Goal: Task Accomplishment & Management: Manage account settings

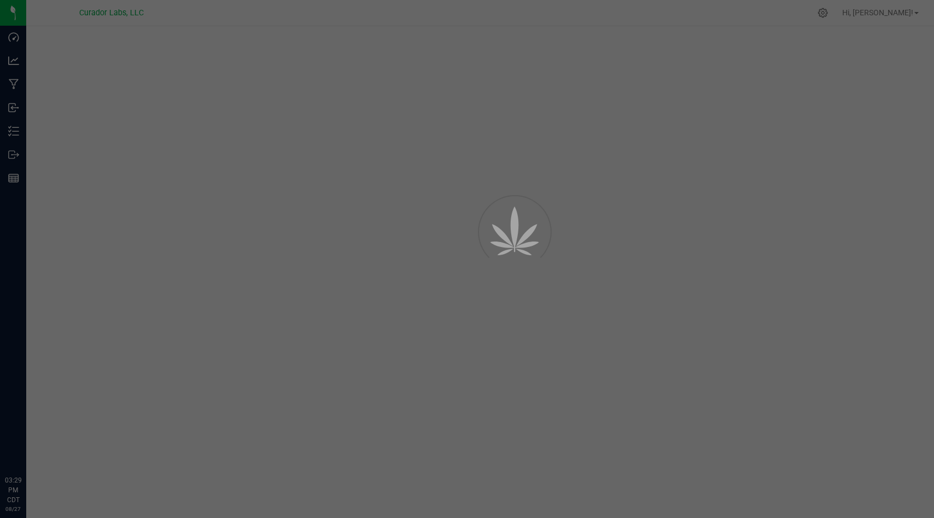
click at [22, 126] on div at bounding box center [467, 259] width 934 height 518
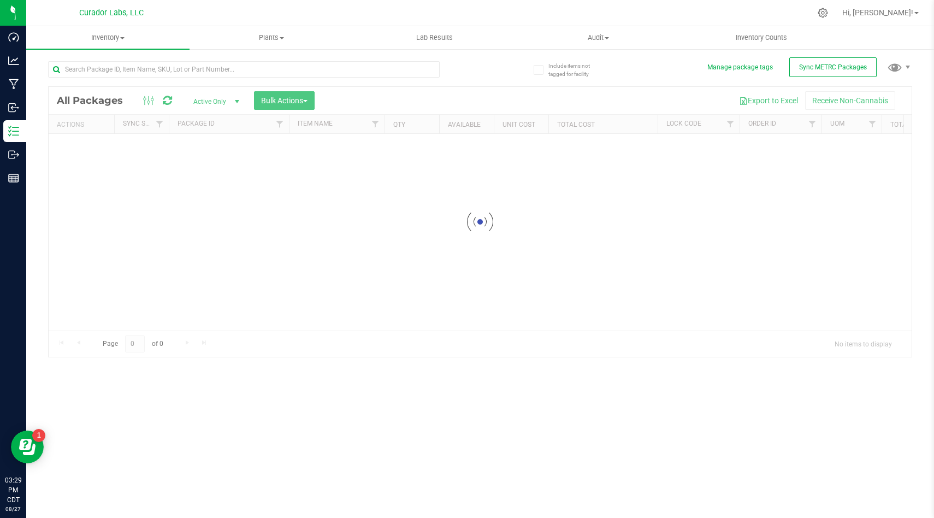
click at [730, 120] on div at bounding box center [480, 222] width 863 height 270
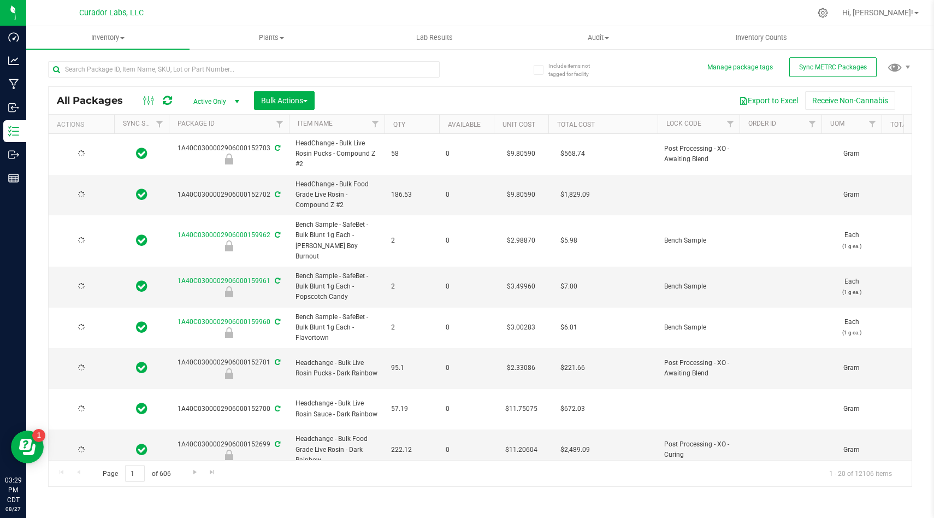
type input "[DATE]"
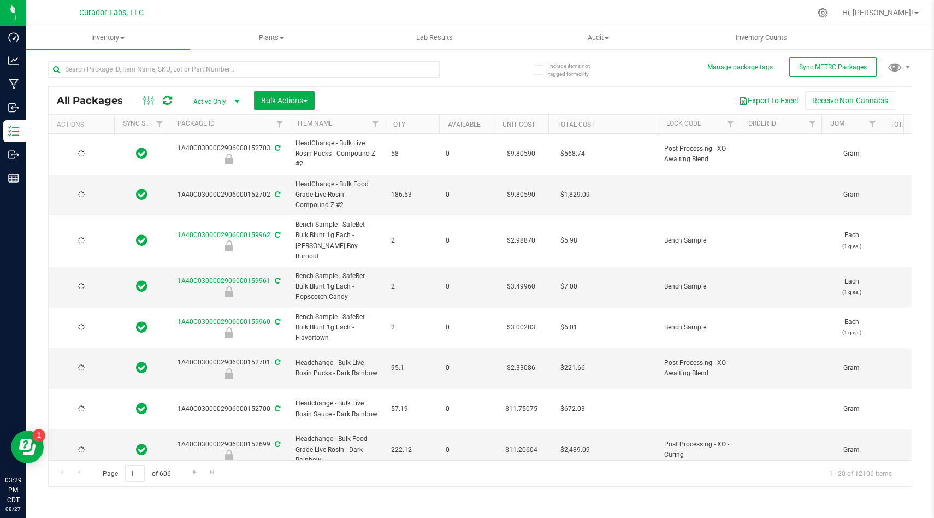
type input "[DATE]"
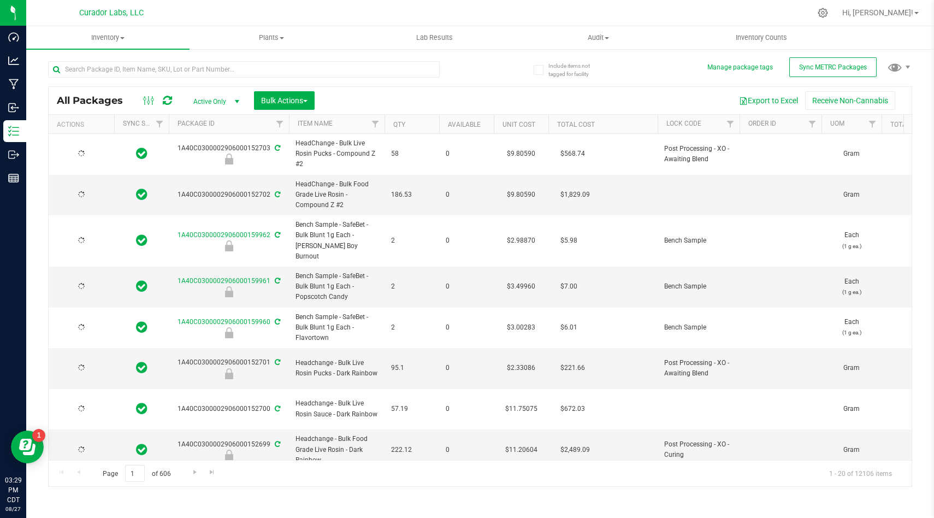
type input "[DATE]"
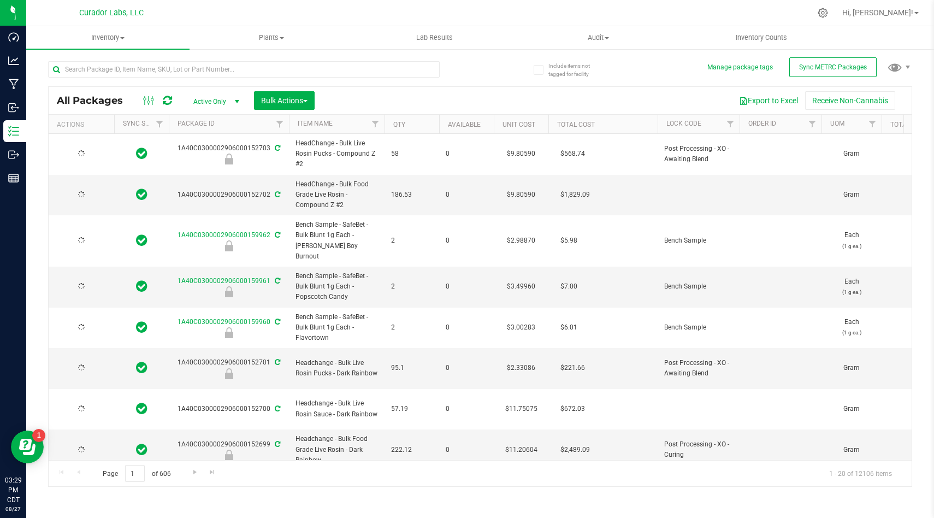
type input "[DATE]"
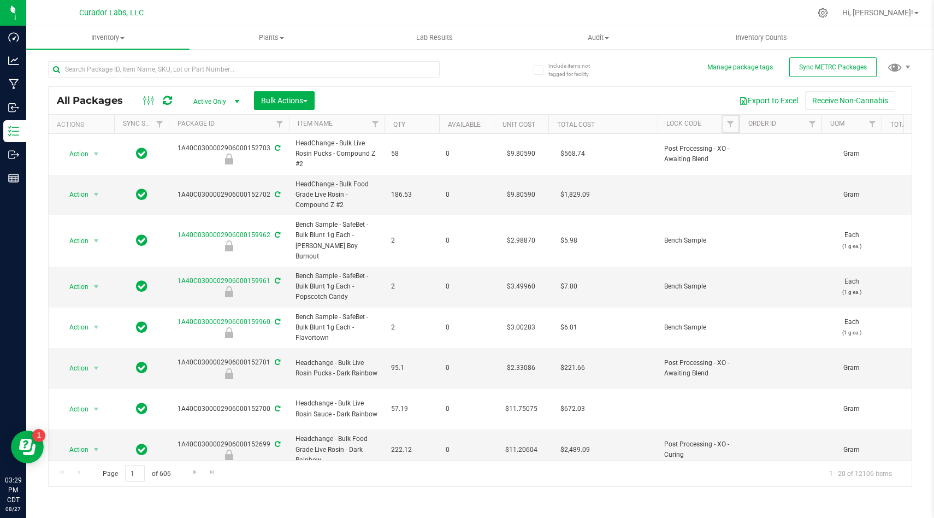
click at [729, 123] on span "Filter" at bounding box center [730, 124] width 9 height 9
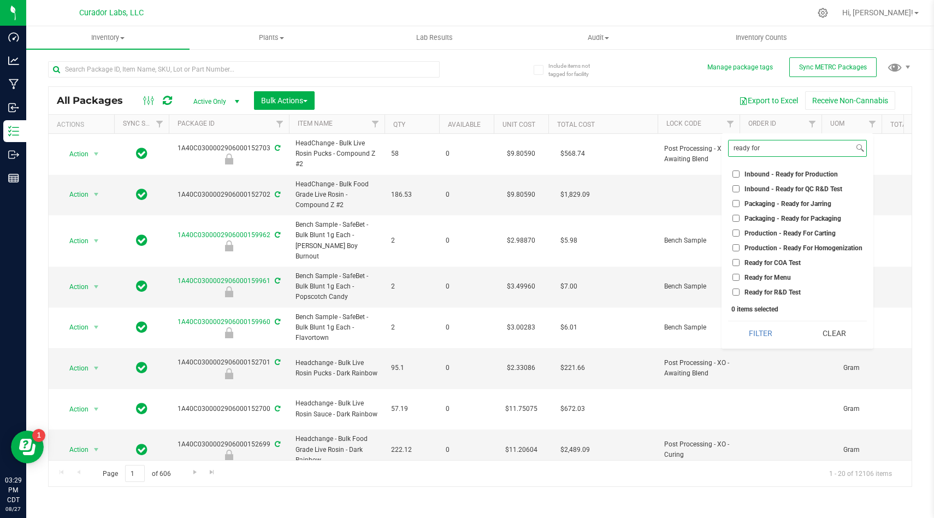
type input "ready for"
click at [736, 263] on input "Ready for COA Test" at bounding box center [735, 262] width 7 height 7
checkbox input "true"
click at [752, 330] on button "Filter" at bounding box center [761, 333] width 66 height 24
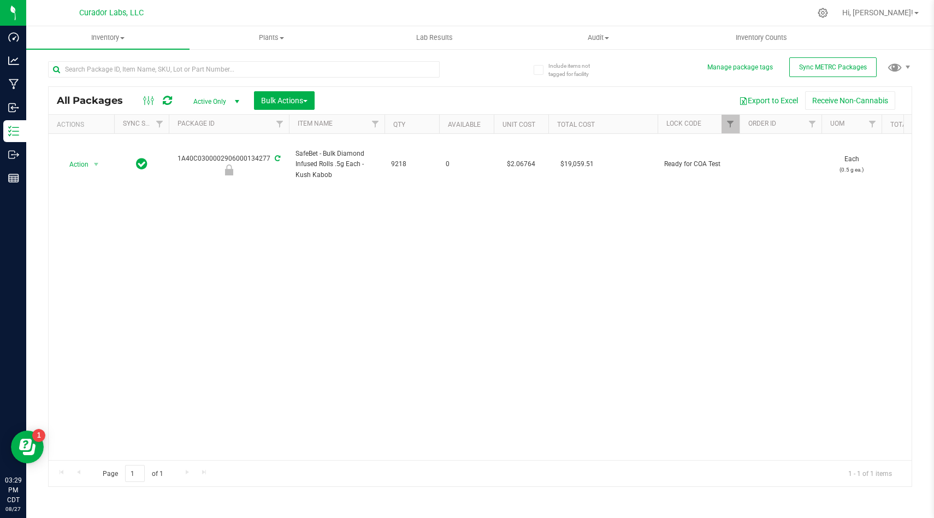
click at [647, 311] on div "Action Action Edit attributes Global inventory Locate package Package audit log…" at bounding box center [480, 297] width 863 height 326
click at [730, 127] on span "Filter" at bounding box center [730, 124] width 9 height 9
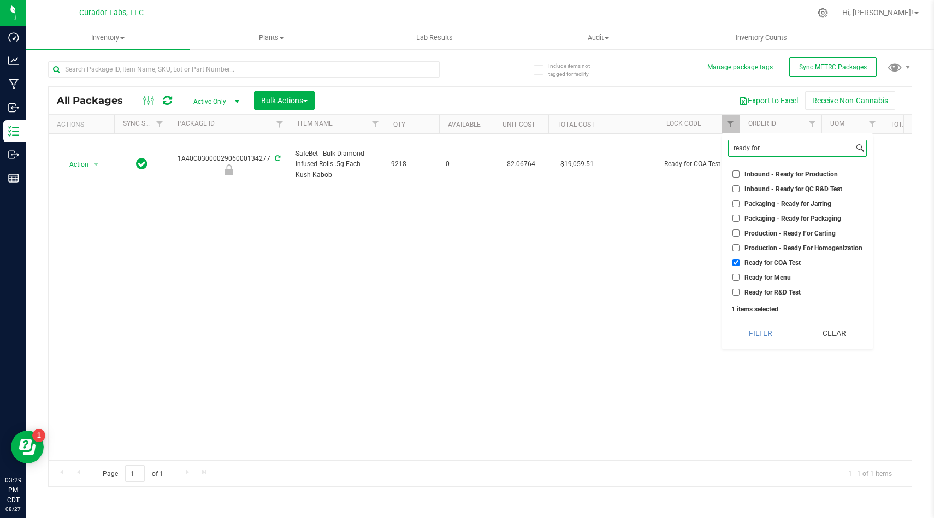
click at [768, 152] on input "ready for" at bounding box center [790, 148] width 125 height 16
click at [735, 298] on div "ready for Select All Awaiting Wholesale Bench Sample COA Test Failed COA Test P…" at bounding box center [797, 240] width 152 height 215
click at [736, 290] on input "Ready for R&D Test" at bounding box center [735, 291] width 7 height 7
checkbox input "true"
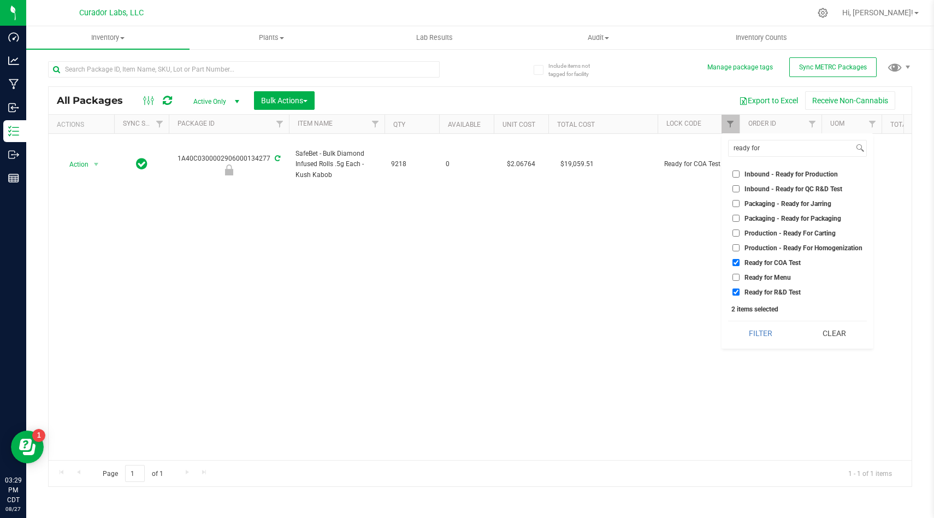
click at [736, 262] on input "Ready for COA Test" at bounding box center [735, 262] width 7 height 7
checkbox input "false"
click at [748, 337] on button "Filter" at bounding box center [761, 333] width 66 height 24
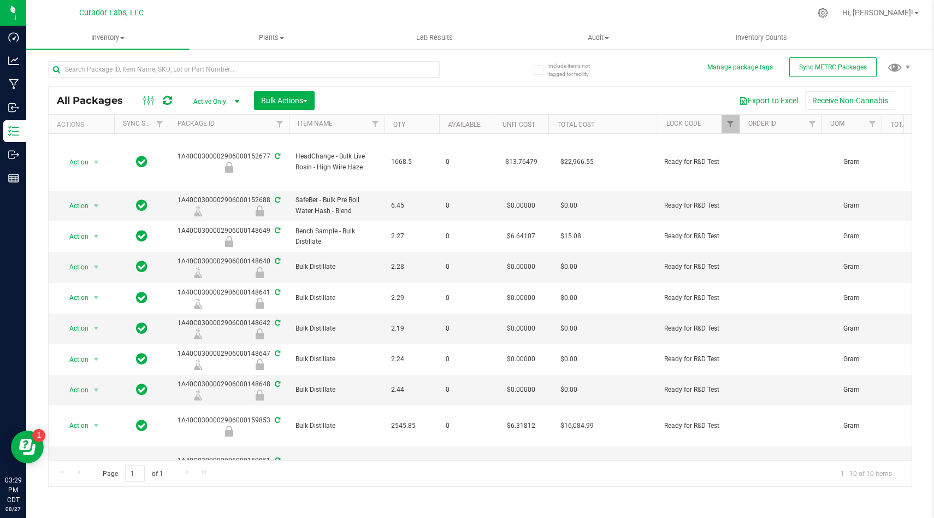
click at [522, 288] on td "$0.00000" at bounding box center [521, 298] width 55 height 31
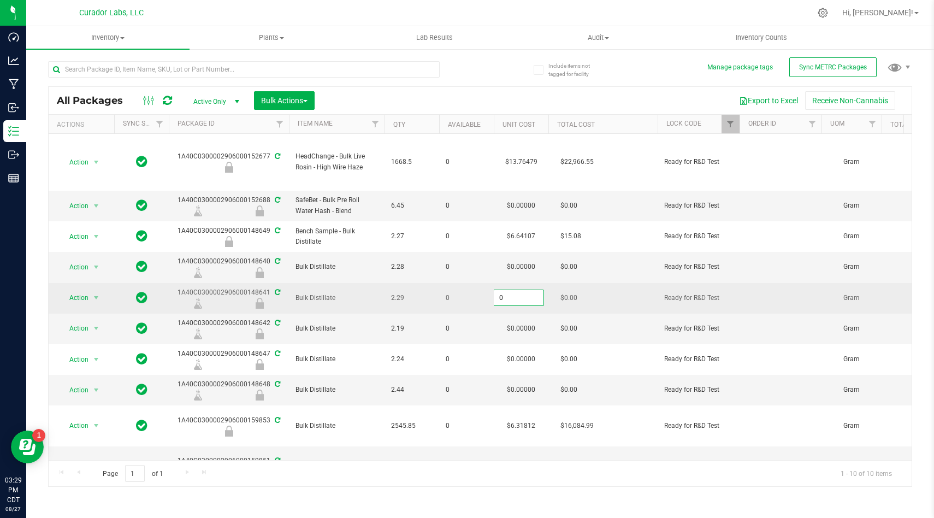
click at [483, 291] on td "0" at bounding box center [466, 298] width 55 height 31
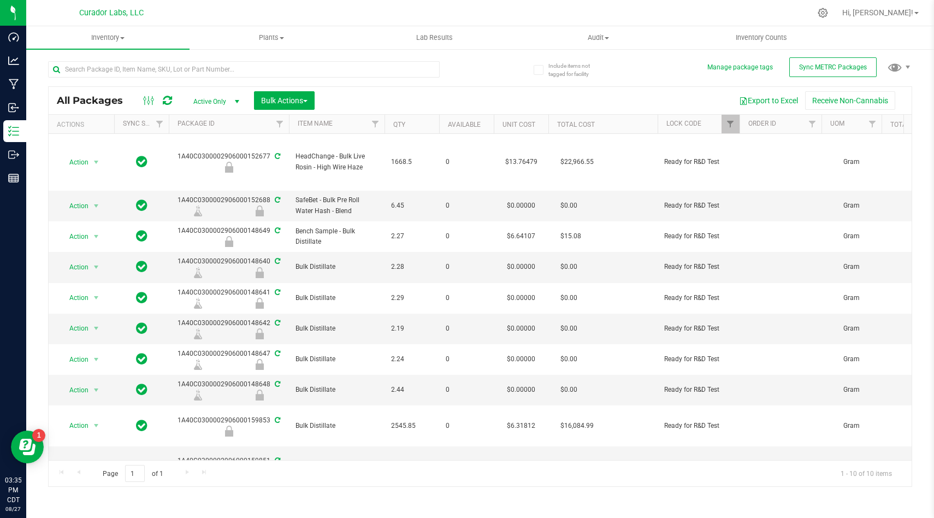
click at [477, 92] on div "Export to Excel Receive Non-Cannabis" at bounding box center [613, 100] width 580 height 19
click at [497, 69] on div "All Packages Active Only Active Only Lab Samples Locked All External Internal B…" at bounding box center [480, 269] width 864 height 436
click at [733, 121] on span "Filter" at bounding box center [730, 124] width 9 height 9
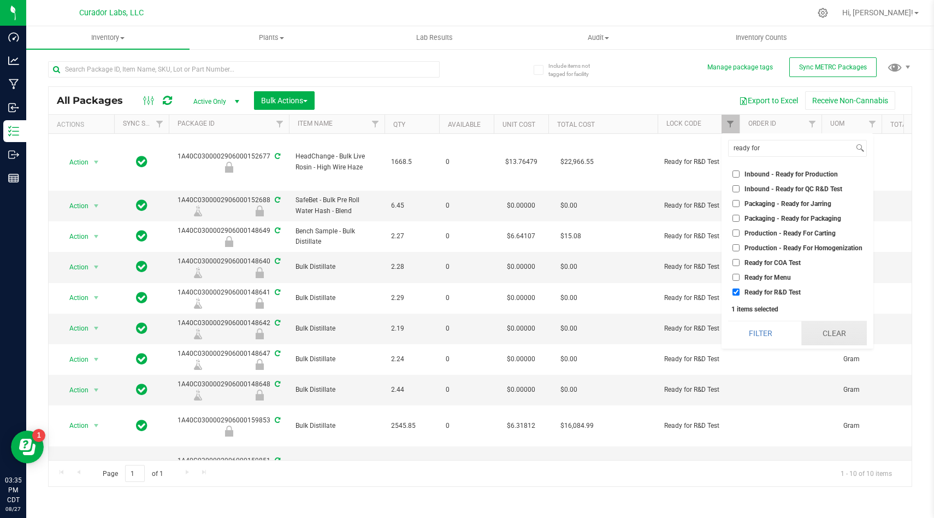
click at [842, 336] on button "Clear" at bounding box center [834, 333] width 66 height 24
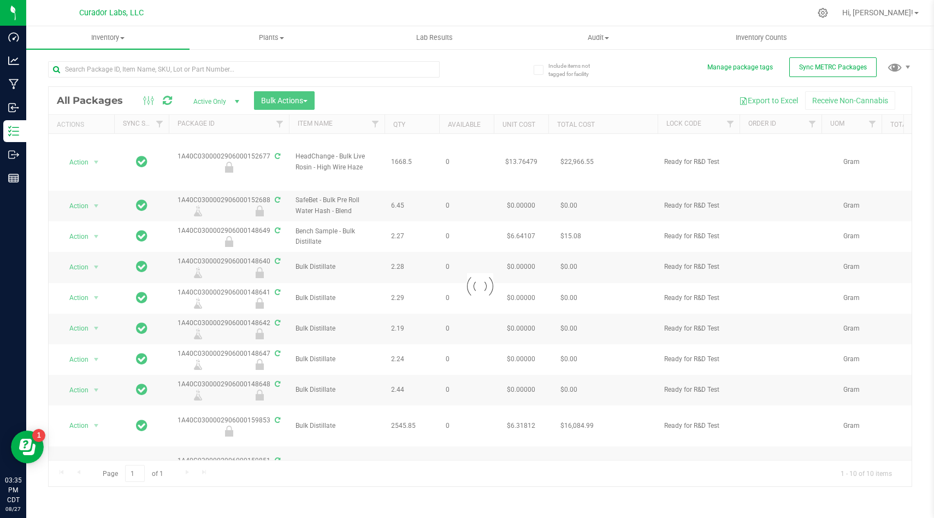
click at [697, 99] on div at bounding box center [480, 286] width 863 height 399
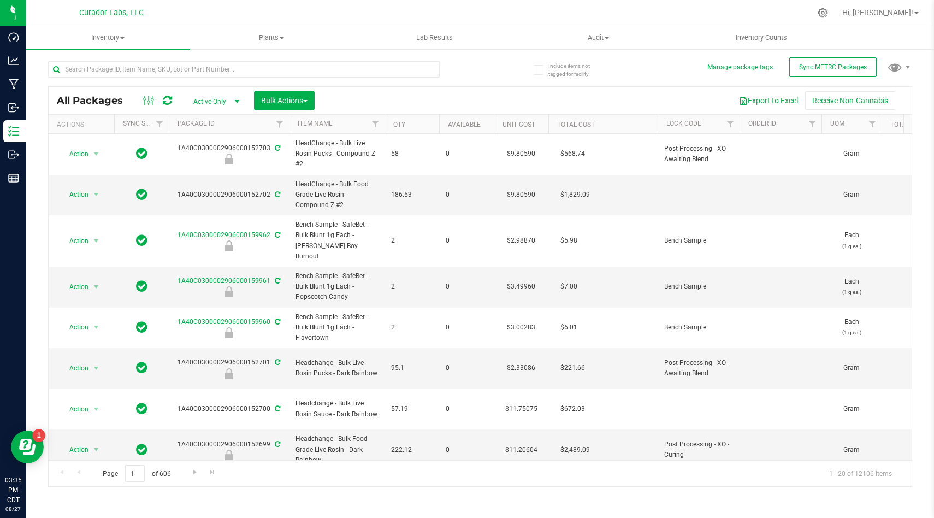
click at [697, 99] on div "Export to Excel Receive Non-Cannabis" at bounding box center [613, 100] width 580 height 19
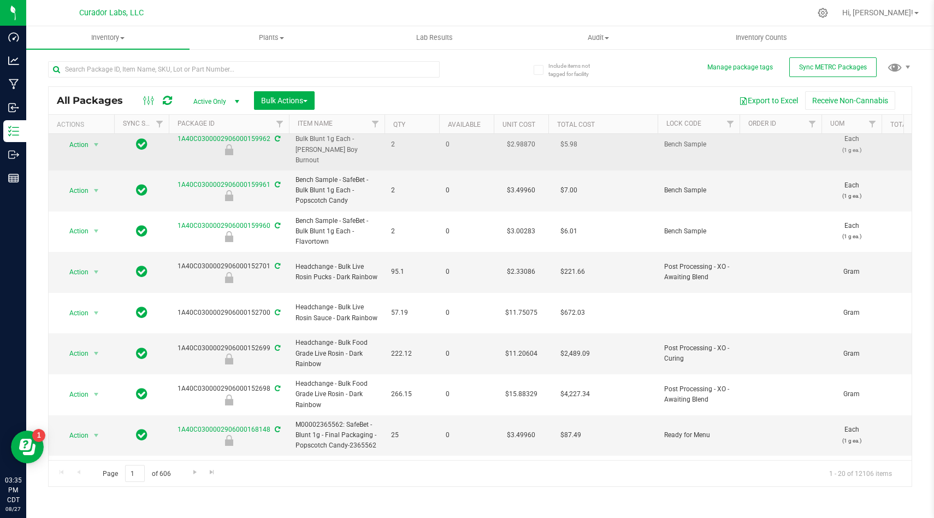
scroll to position [175, 0]
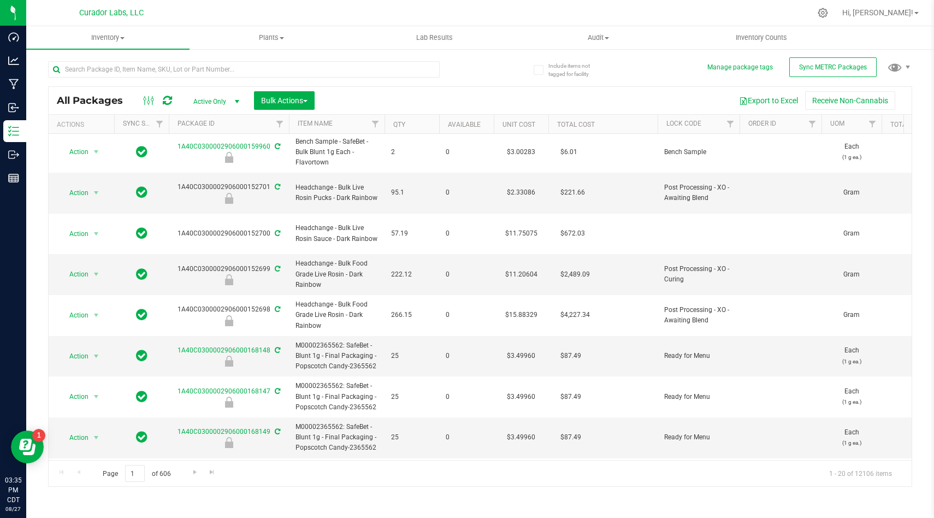
click at [736, 254] on td "Post Processing - XO - Curing" at bounding box center [698, 274] width 82 height 41
click at [738, 254] on td "Post Processing - XO - Curing" at bounding box center [698, 274] width 82 height 41
